Goal: Task Accomplishment & Management: Complete application form

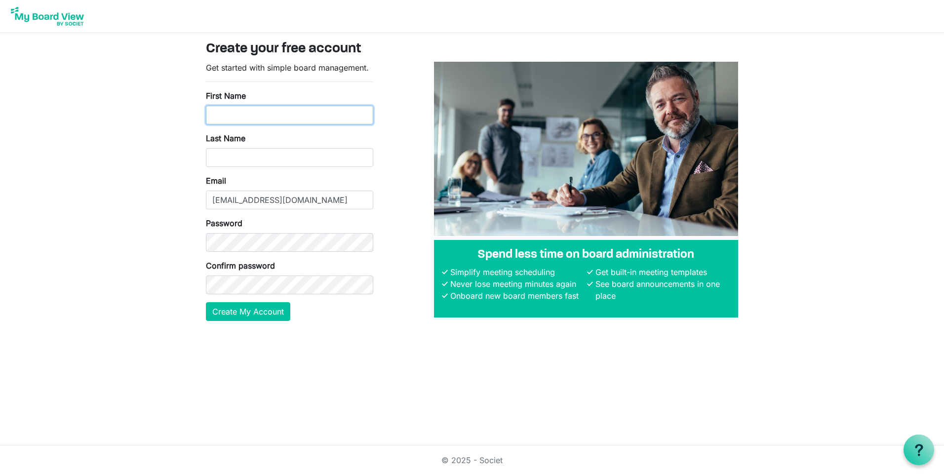
click at [221, 113] on input "First Name" at bounding box center [289, 115] width 167 height 19
type input "[PERSON_NAME]"
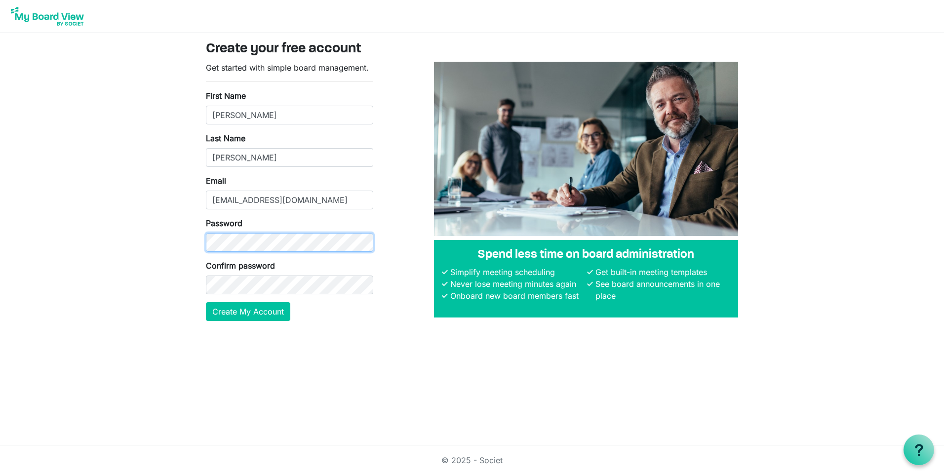
click at [187, 243] on body "Create your free account Get started with simple board management. First Name C…" at bounding box center [472, 168] width 944 height 337
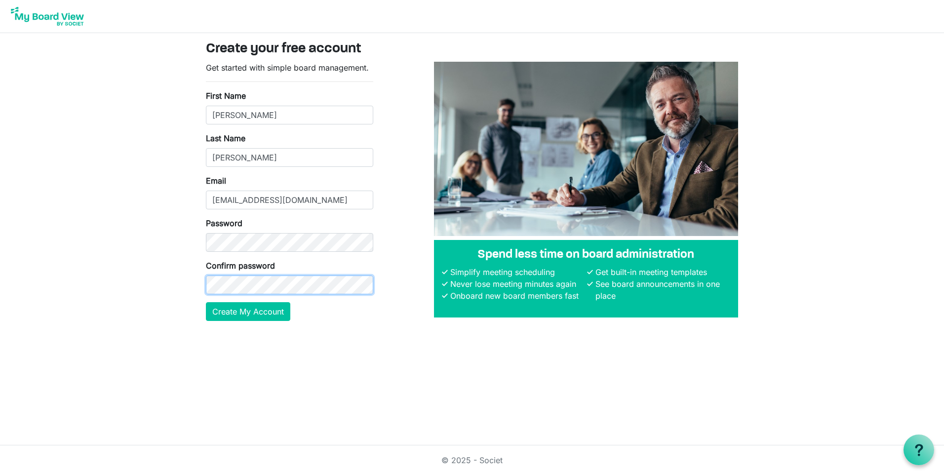
click at [173, 291] on body "Create your free account Get started with simple board management. First Name C…" at bounding box center [472, 168] width 944 height 337
click at [237, 312] on button "Create My Account" at bounding box center [248, 311] width 84 height 19
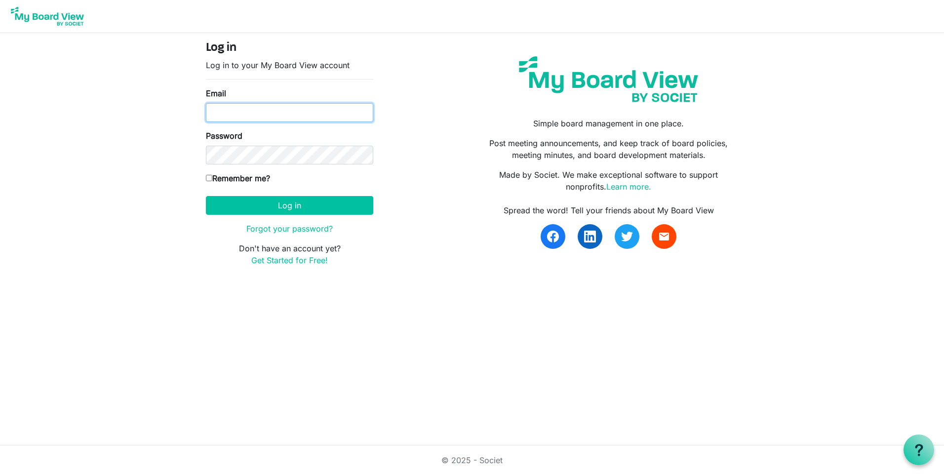
click at [237, 120] on input "Email" at bounding box center [289, 112] width 167 height 19
type input "[EMAIL_ADDRESS][DOMAIN_NAME]"
click at [211, 180] on input "Remember me?" at bounding box center [209, 178] width 6 height 6
checkbox input "true"
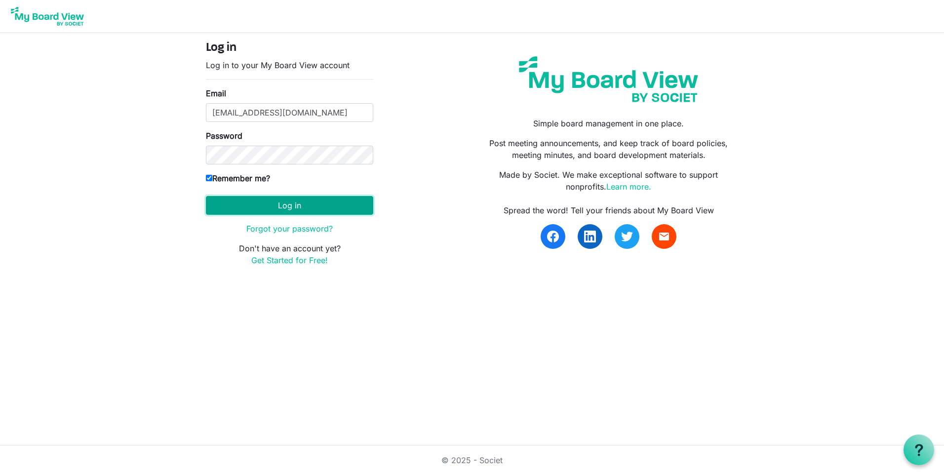
click at [274, 204] on button "Log in" at bounding box center [289, 205] width 167 height 19
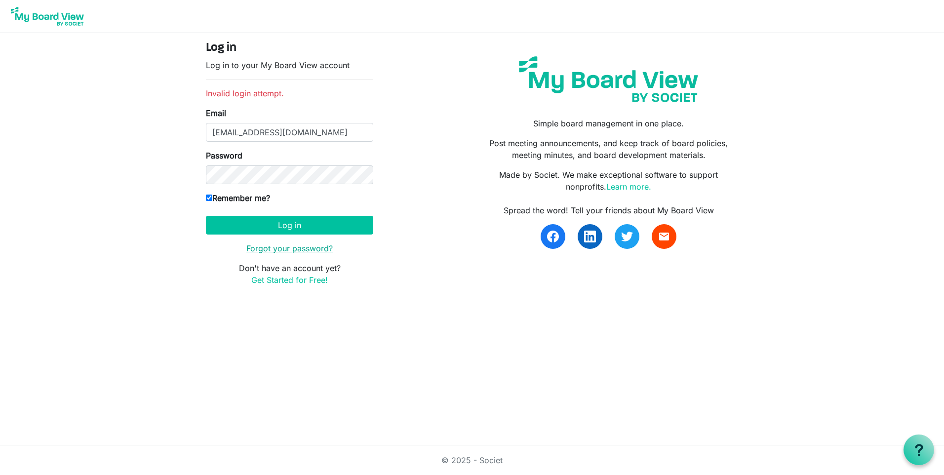
click at [284, 250] on link "Forgot your password?" at bounding box center [289, 248] width 86 height 10
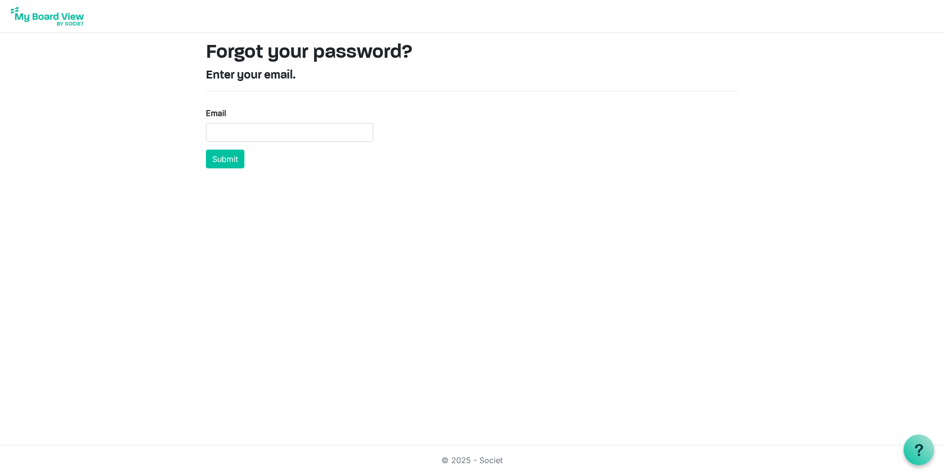
click at [215, 122] on div "Email" at bounding box center [289, 124] width 167 height 35
click at [216, 129] on input "Email" at bounding box center [289, 132] width 167 height 19
type input "[EMAIL_ADDRESS][DOMAIN_NAME]"
click at [230, 162] on button "Submit" at bounding box center [225, 159] width 39 height 19
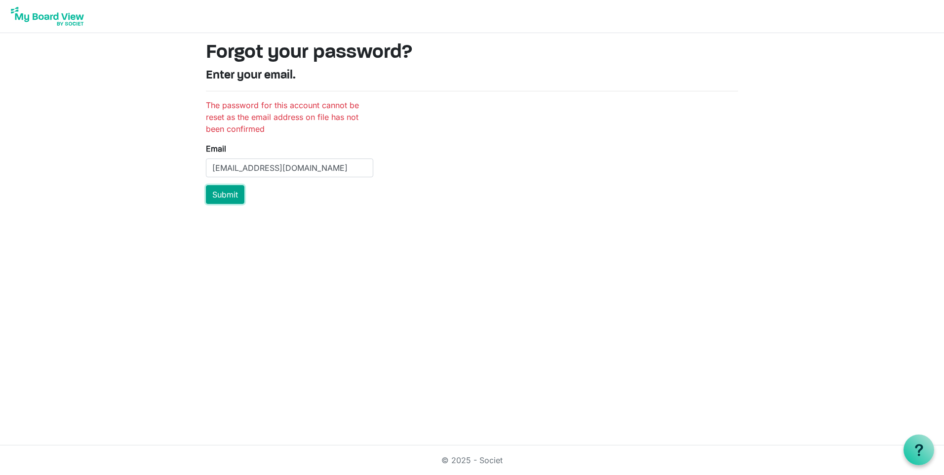
click at [226, 198] on button "Submit" at bounding box center [225, 194] width 39 height 19
